Goal: Find specific page/section: Find specific page/section

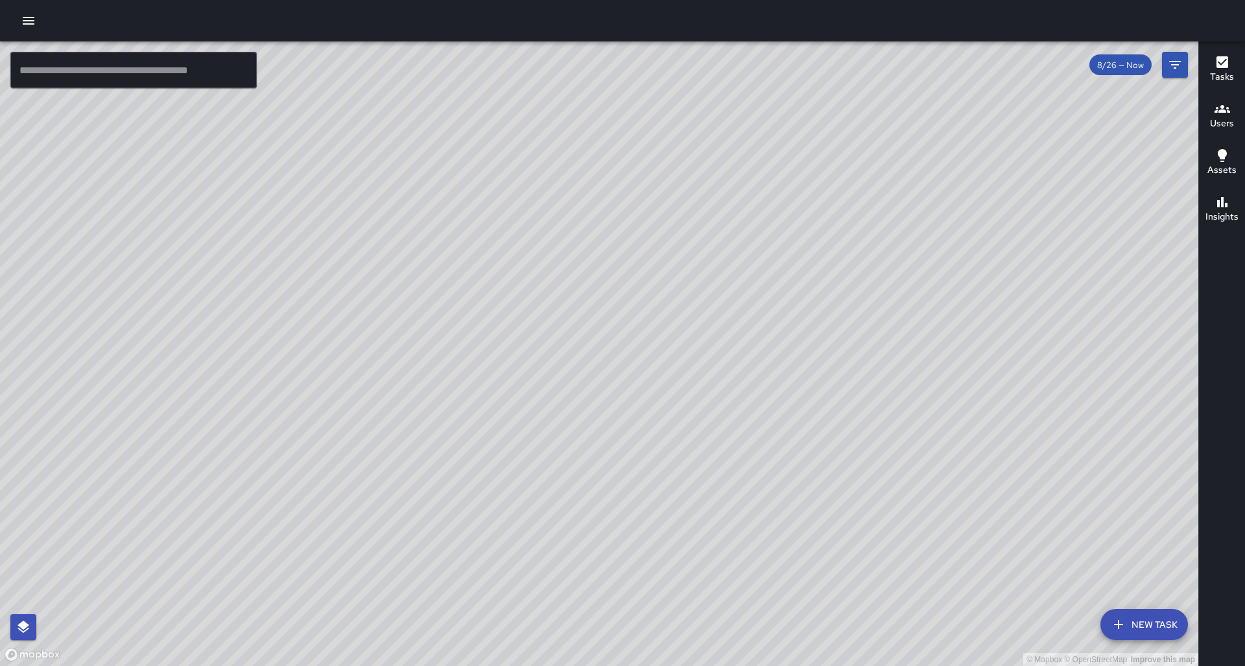
drag, startPoint x: 1019, startPoint y: 161, endPoint x: 671, endPoint y: 452, distance: 453.8
click at [671, 452] on div "© Mapbox © OpenStreetMap Improve this map" at bounding box center [599, 353] width 1198 height 625
drag, startPoint x: 298, startPoint y: 447, endPoint x: 635, endPoint y: 458, distance: 337.3
click at [635, 458] on div "© Mapbox © OpenStreetMap Improve this map" at bounding box center [599, 353] width 1198 height 625
